Goal: Transaction & Acquisition: Purchase product/service

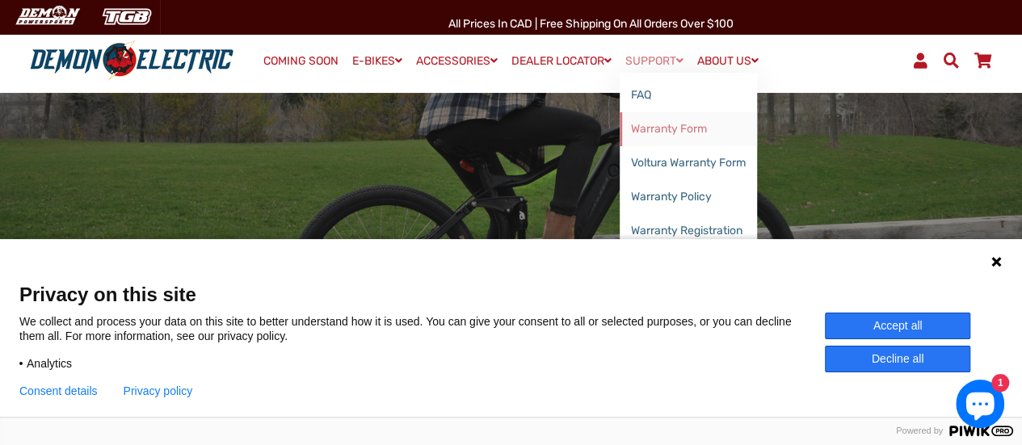
scroll to position [162, 0]
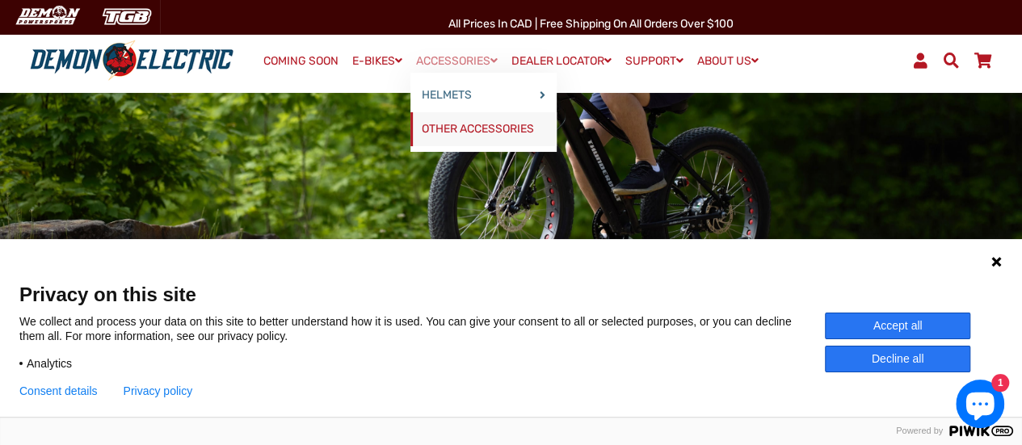
click at [488, 124] on link "OTHER ACCESSORIES" at bounding box center [483, 129] width 146 height 34
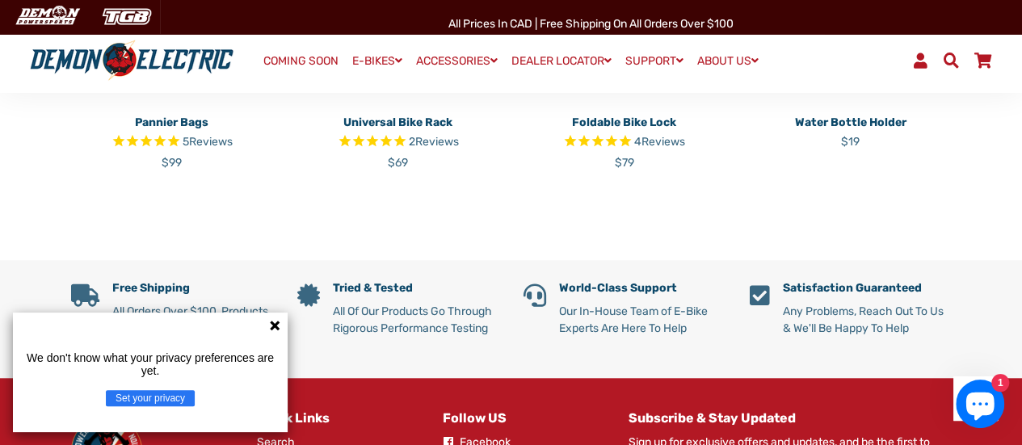
scroll to position [81, 0]
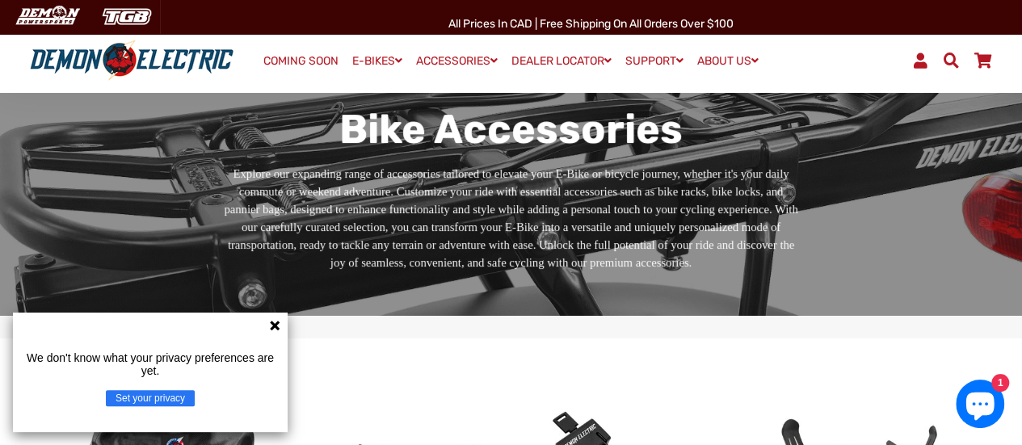
click at [953, 59] on span at bounding box center [950, 59] width 19 height 15
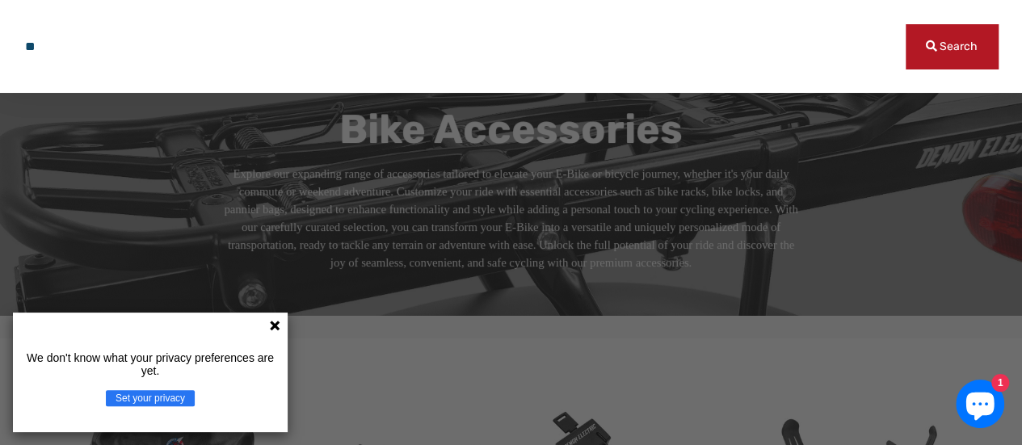
type input "*"
type input "******"
click at [905, 24] on button "Search" at bounding box center [951, 46] width 92 height 44
